Goal: Task Accomplishment & Management: Use online tool/utility

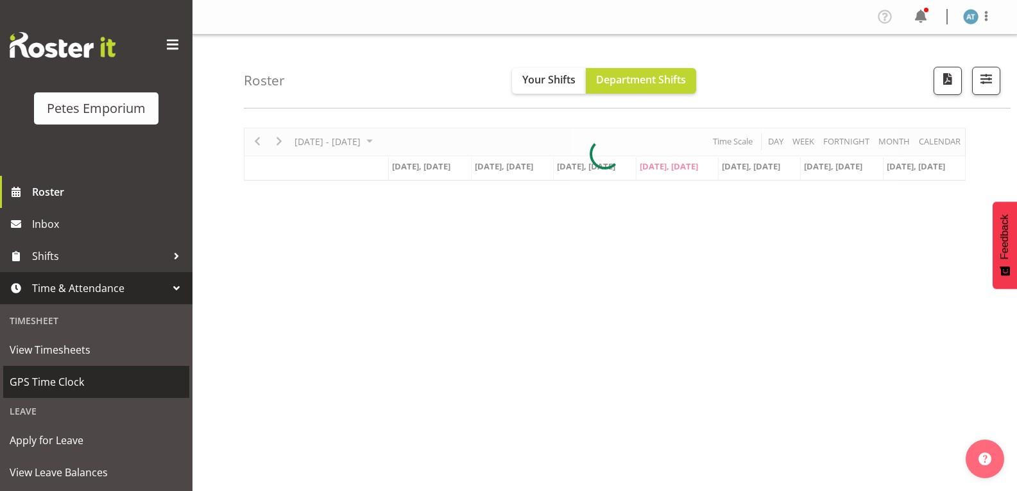
click at [117, 386] on span "GPS Time Clock" at bounding box center [96, 381] width 173 height 19
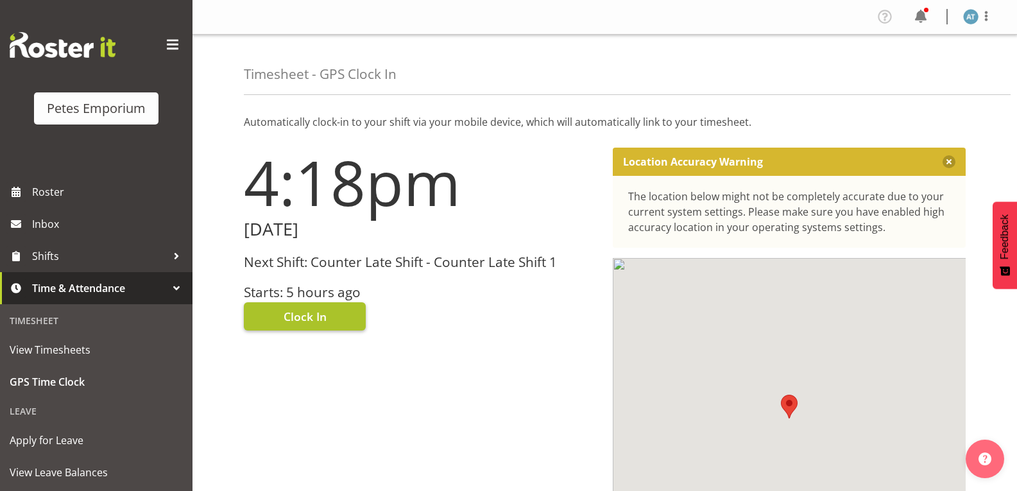
click at [332, 318] on button "Clock In" at bounding box center [305, 316] width 122 height 28
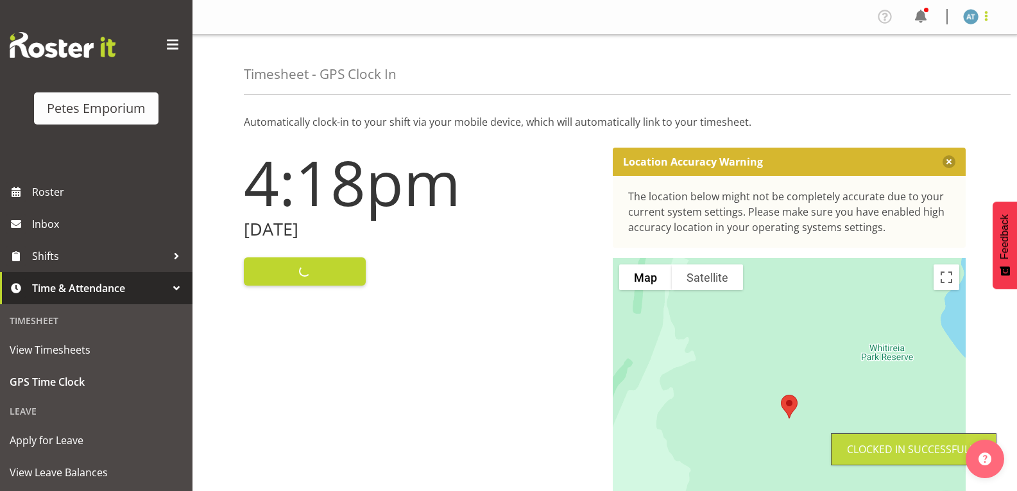
click at [984, 19] on span at bounding box center [986, 15] width 15 height 15
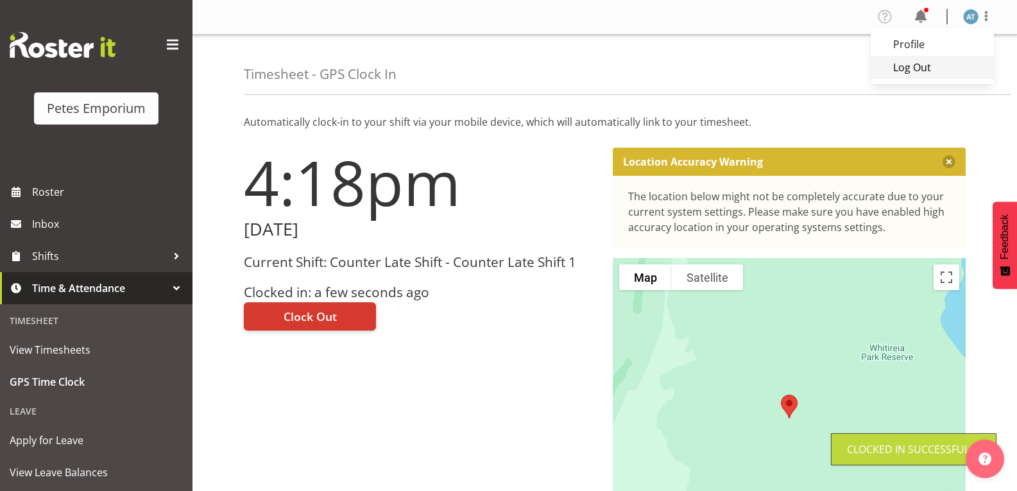
click at [930, 74] on link "Log Out" at bounding box center [932, 67] width 123 height 23
